Goal: Transaction & Acquisition: Purchase product/service

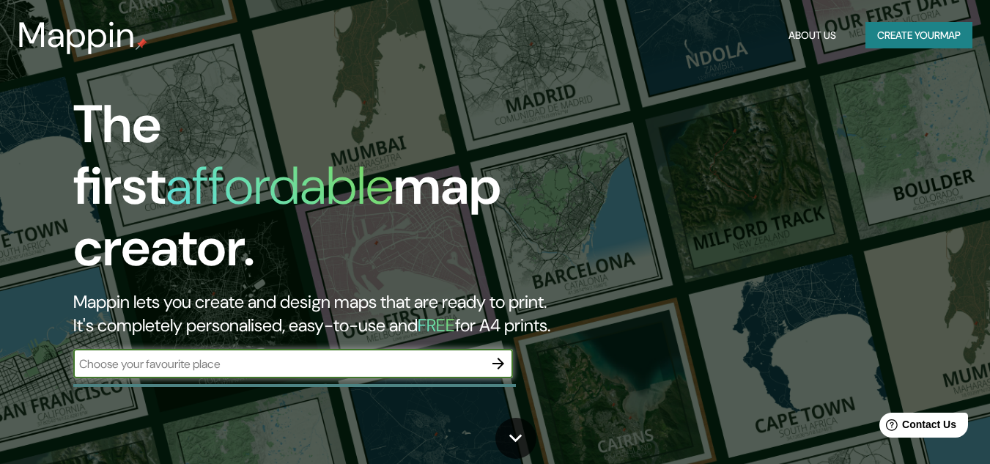
click at [188, 355] on input "text" at bounding box center [278, 363] width 410 height 17
type input "tarapoto"
click at [488, 349] on button "button" at bounding box center [497, 363] width 29 height 29
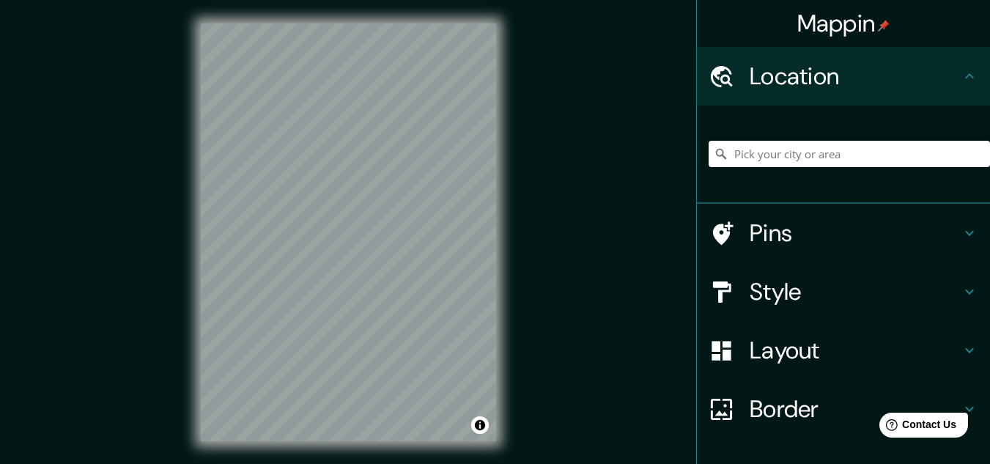
click at [818, 153] on input "Pick your city or area" at bounding box center [848, 154] width 281 height 26
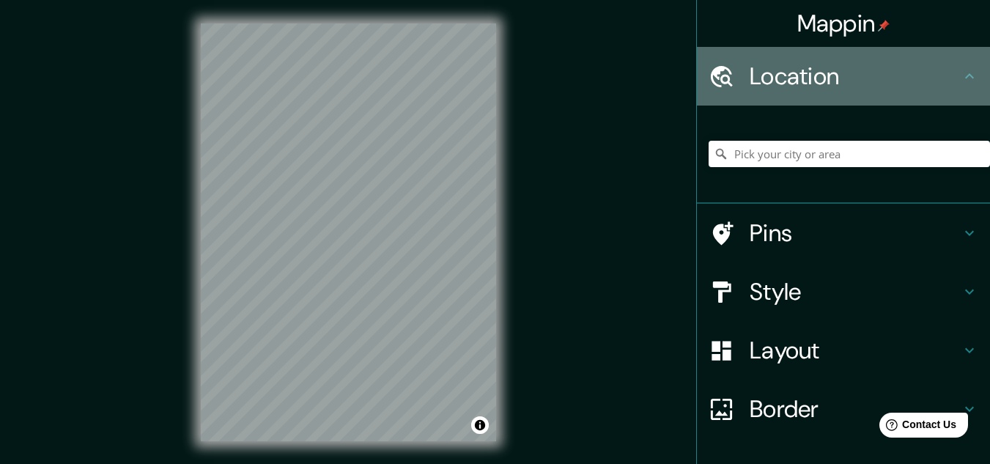
click at [908, 78] on h4 "Location" at bounding box center [854, 76] width 211 height 29
click at [927, 70] on h4 "Location" at bounding box center [854, 76] width 211 height 29
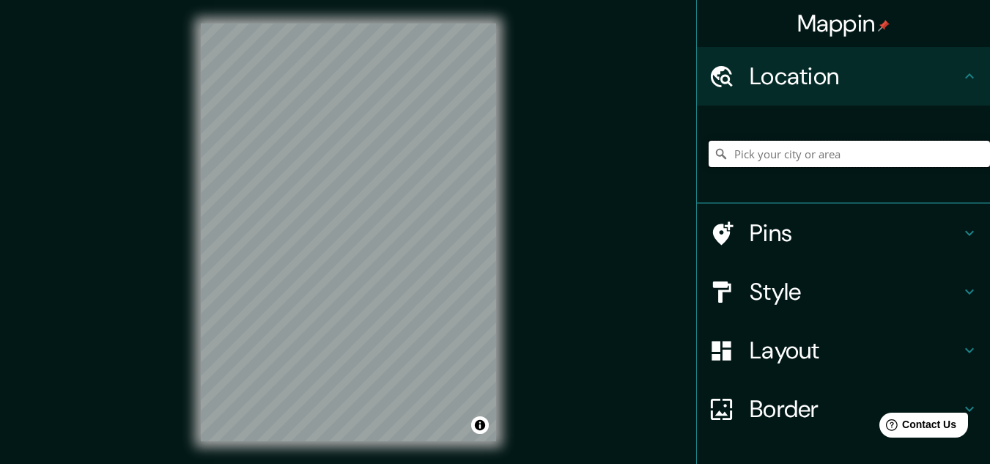
click at [824, 157] on input "Pick your city or area" at bounding box center [848, 154] width 281 height 26
click at [823, 155] on input "Pick your city or area" at bounding box center [848, 154] width 281 height 26
click at [818, 152] on input "Pick your city or area" at bounding box center [848, 154] width 281 height 26
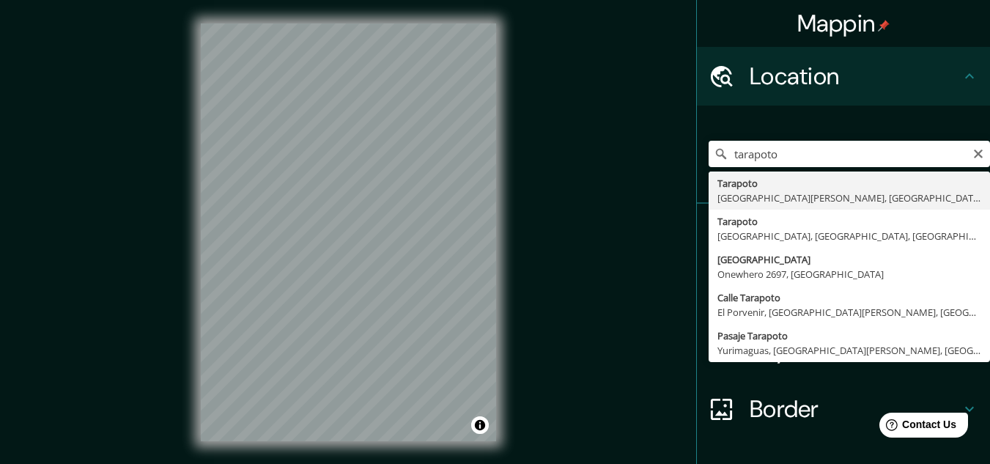
type input "Tarapoto, [GEOGRAPHIC_DATA][PERSON_NAME], [GEOGRAPHIC_DATA]"
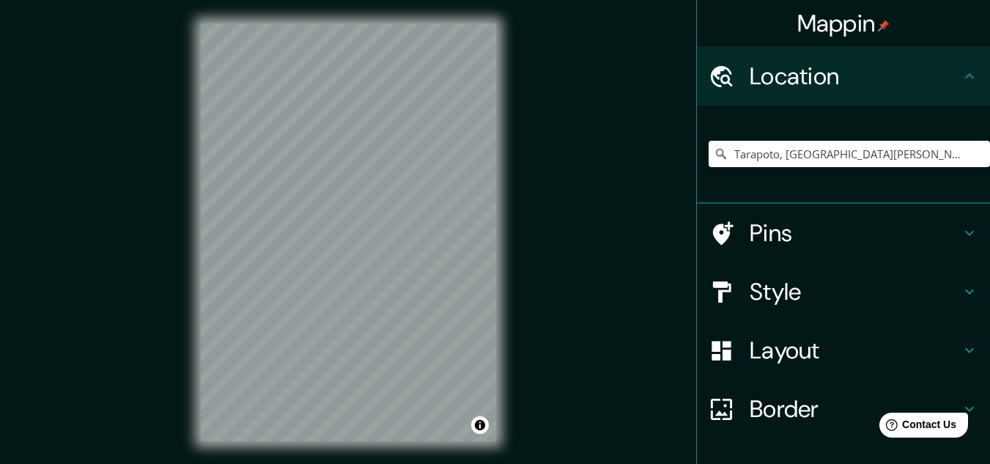
click at [960, 298] on icon at bounding box center [969, 292] width 18 height 18
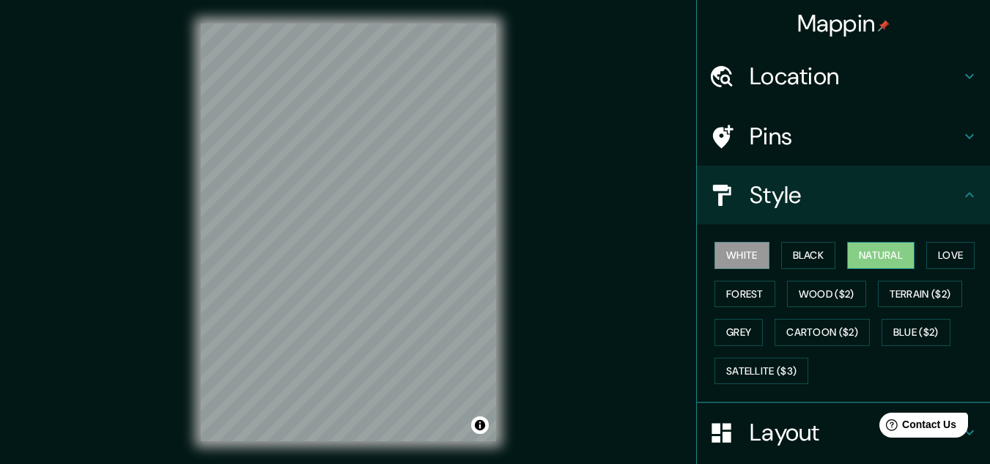
click at [889, 264] on button "Natural" at bounding box center [880, 255] width 67 height 27
click at [790, 247] on button "Black" at bounding box center [808, 255] width 55 height 27
click at [754, 251] on button "White" at bounding box center [741, 255] width 55 height 27
click at [871, 256] on button "Natural" at bounding box center [880, 255] width 67 height 27
click at [724, 253] on button "White" at bounding box center [741, 255] width 55 height 27
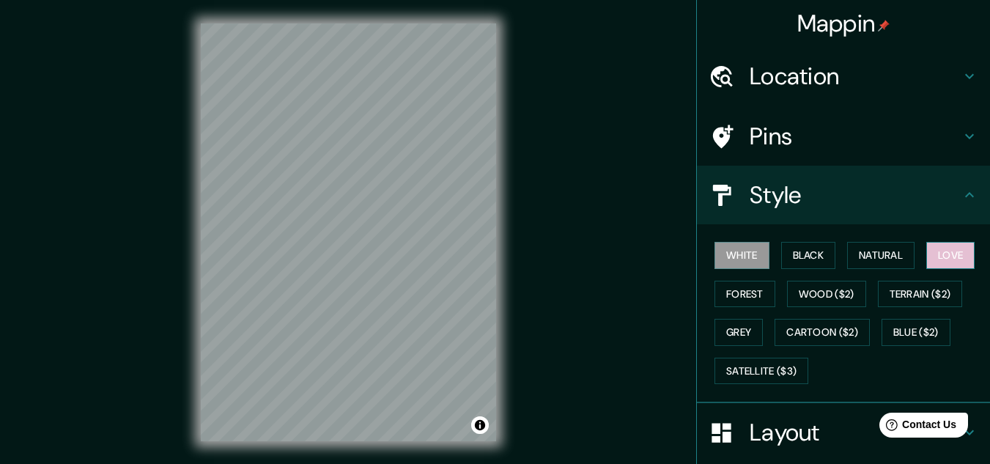
click at [957, 250] on button "Love" at bounding box center [950, 255] width 48 height 27
click at [744, 294] on button "Forest" at bounding box center [744, 294] width 61 height 27
click at [745, 264] on button "White" at bounding box center [741, 255] width 55 height 27
